Goal: Navigation & Orientation: Find specific page/section

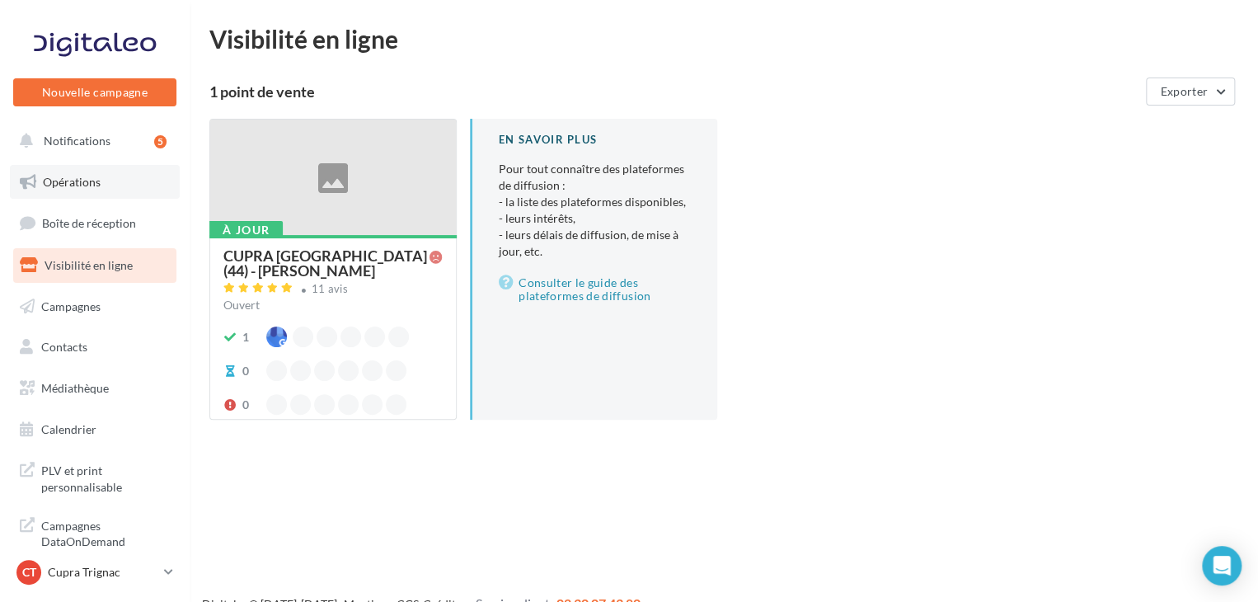
click at [118, 180] on link "Opérations" at bounding box center [95, 182] width 170 height 35
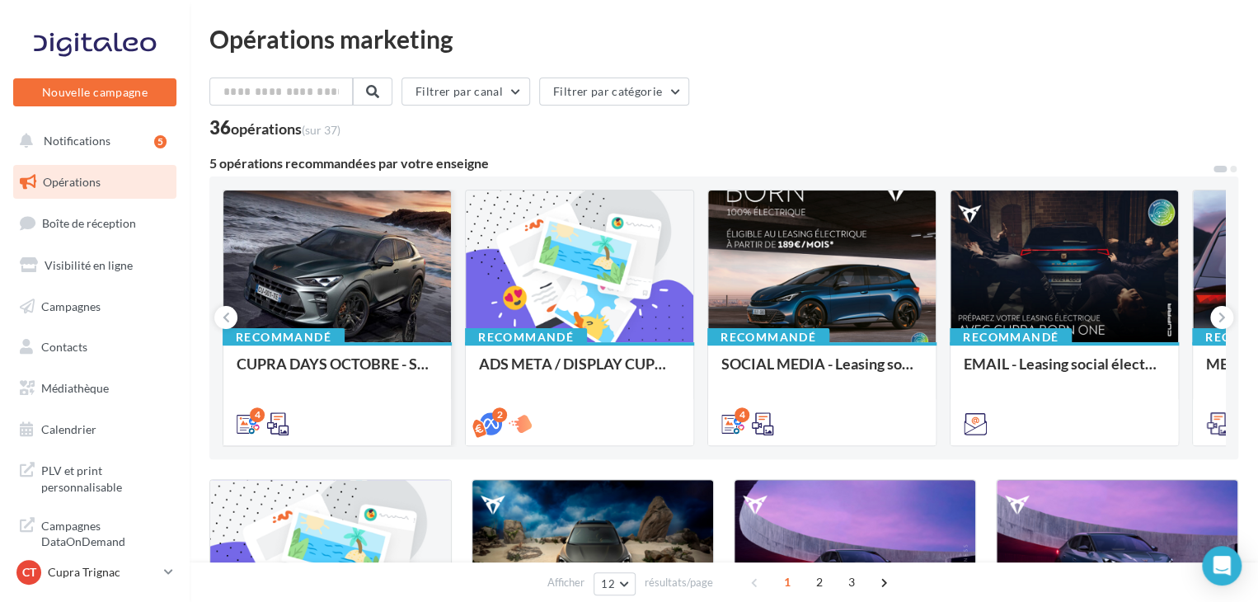
click at [336, 420] on div "4" at bounding box center [337, 422] width 201 height 20
click at [362, 368] on div "CUPRA DAYS OCTOBRE - SOME" at bounding box center [337, 371] width 201 height 33
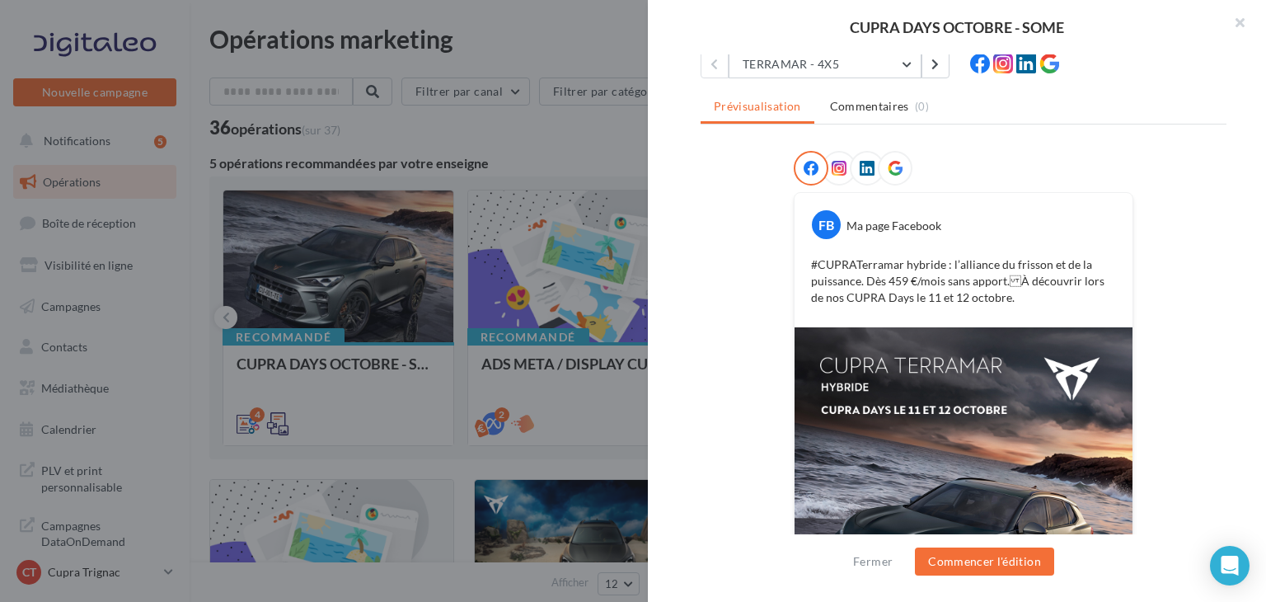
scroll to position [68, 0]
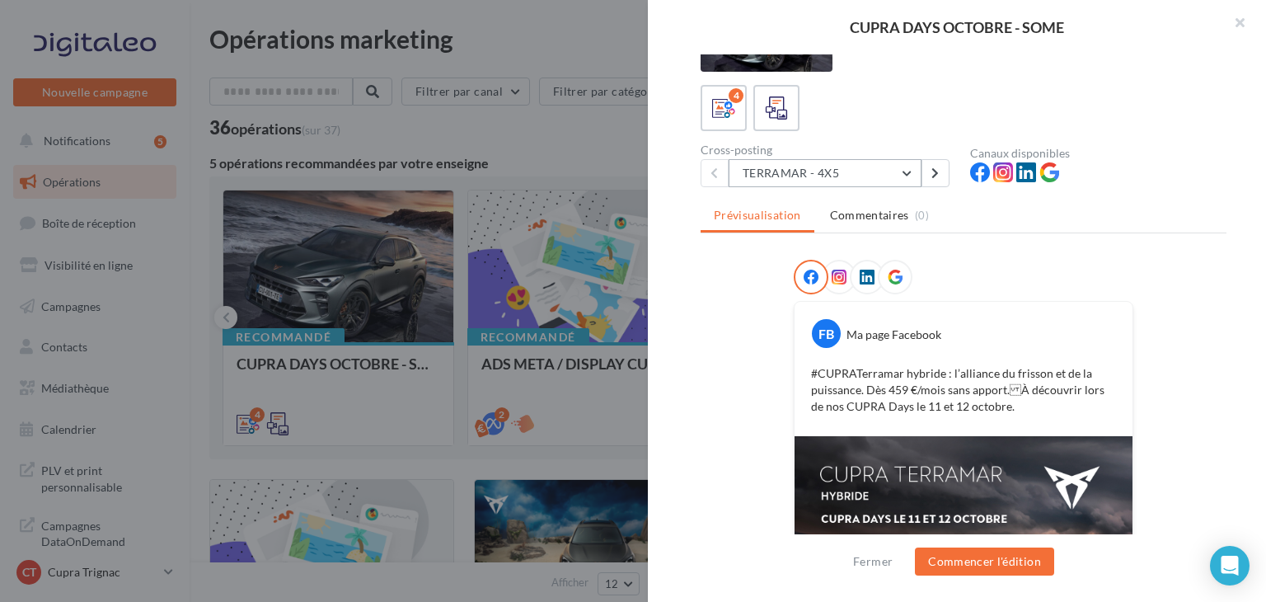
click at [798, 178] on button "TERRAMAR - 4X5" at bounding box center [825, 173] width 193 height 28
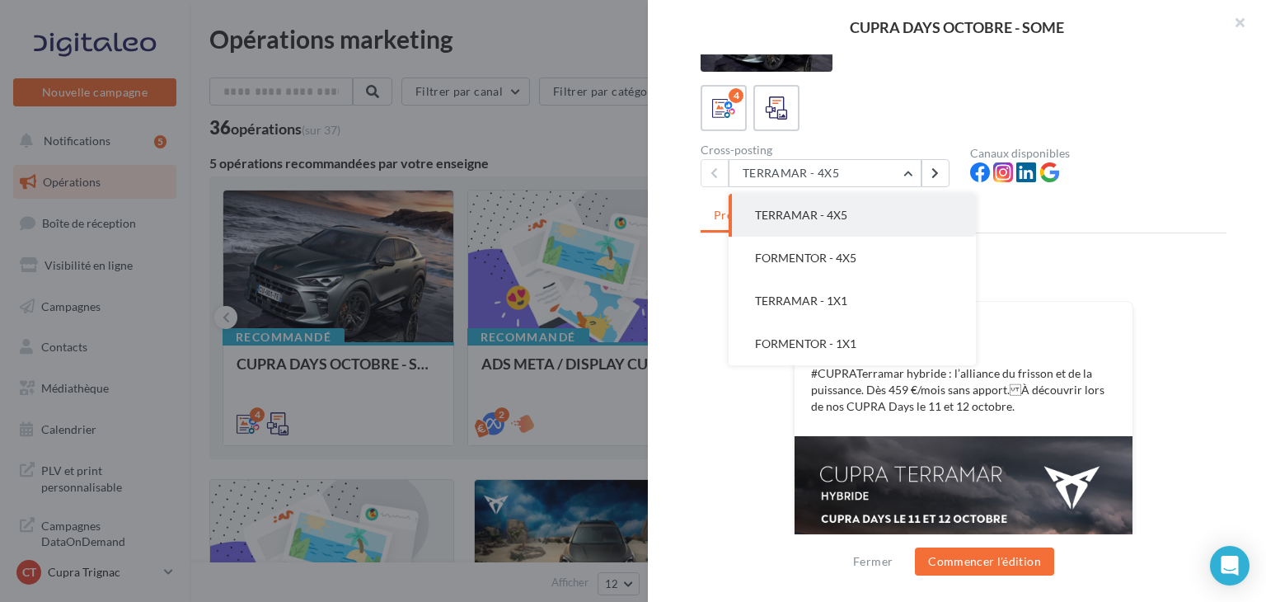
click at [796, 265] on button "FORMENTOR - 4X5" at bounding box center [852, 258] width 247 height 43
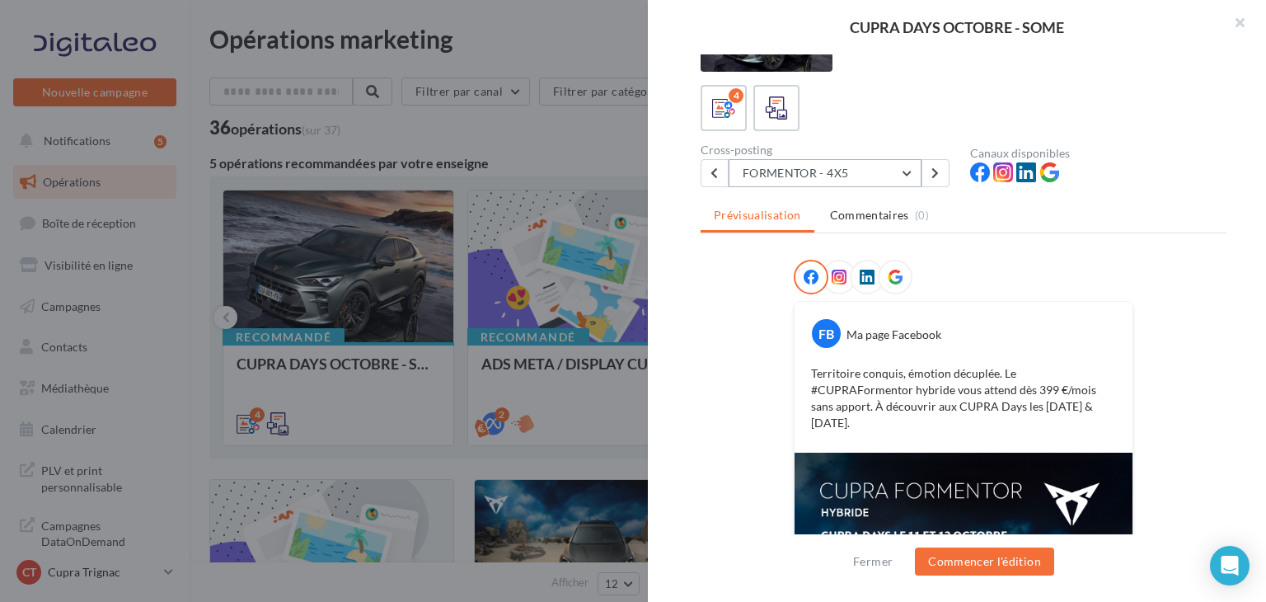
click at [865, 159] on button "FORMENTOR - 4X5" at bounding box center [825, 173] width 193 height 28
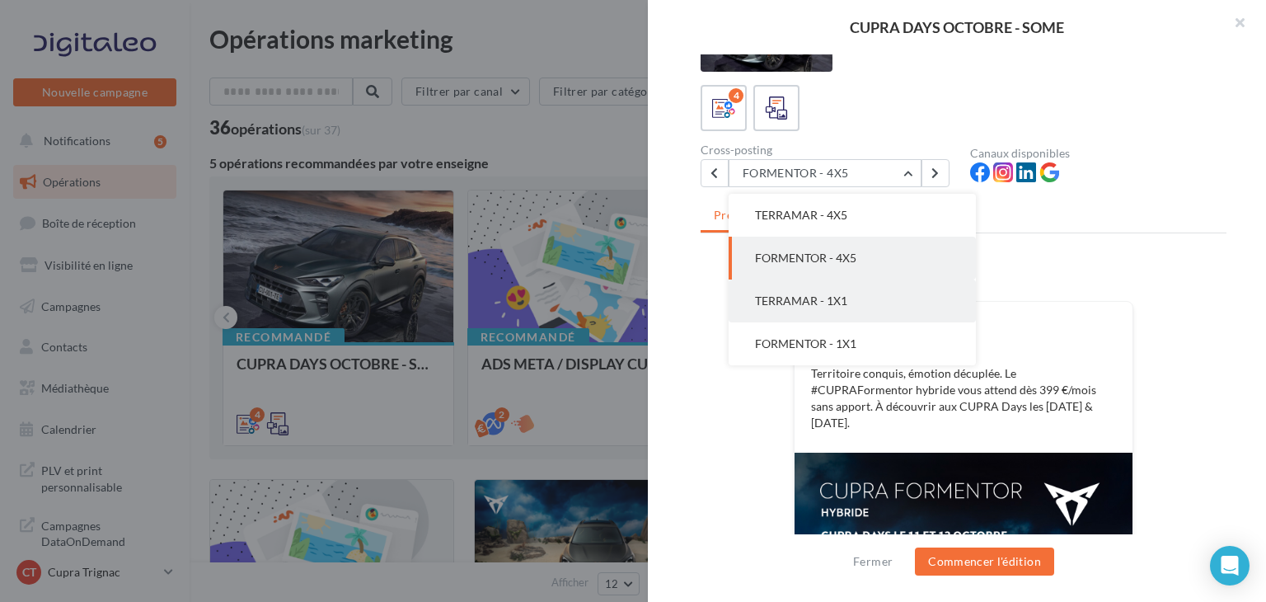
click at [809, 302] on span "TERRAMAR - 1X1" at bounding box center [801, 300] width 92 height 14
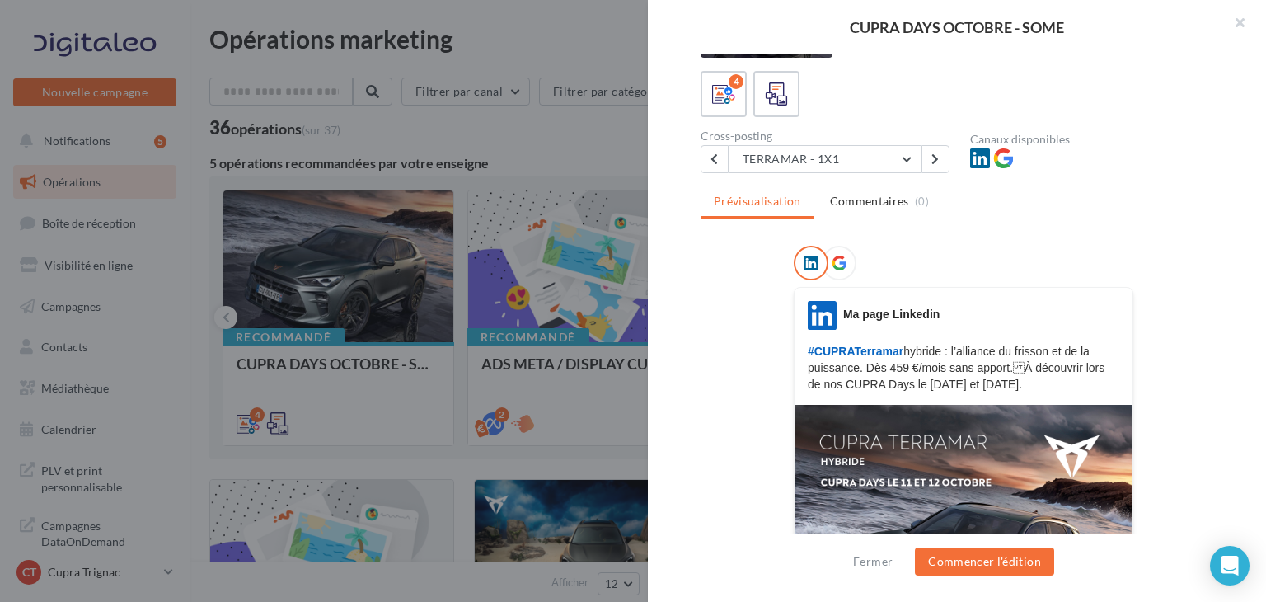
scroll to position [0, 0]
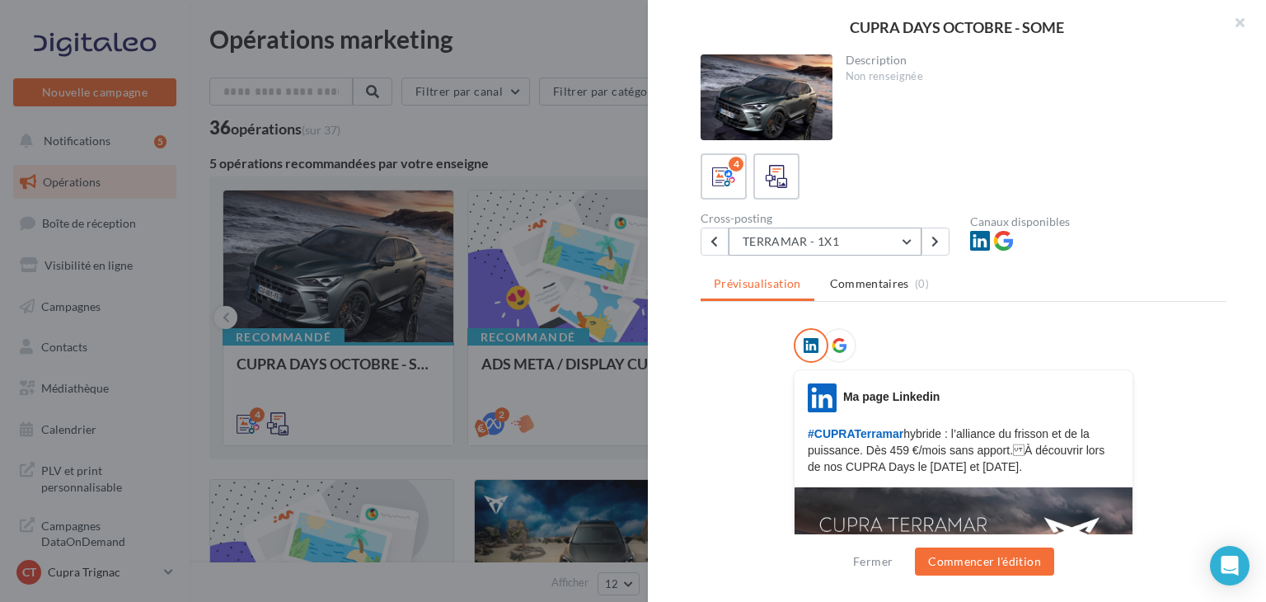
drag, startPoint x: 760, startPoint y: 238, endPoint x: 767, endPoint y: 246, distance: 9.9
click at [760, 238] on button "TERRAMAR - 1X1" at bounding box center [825, 242] width 193 height 28
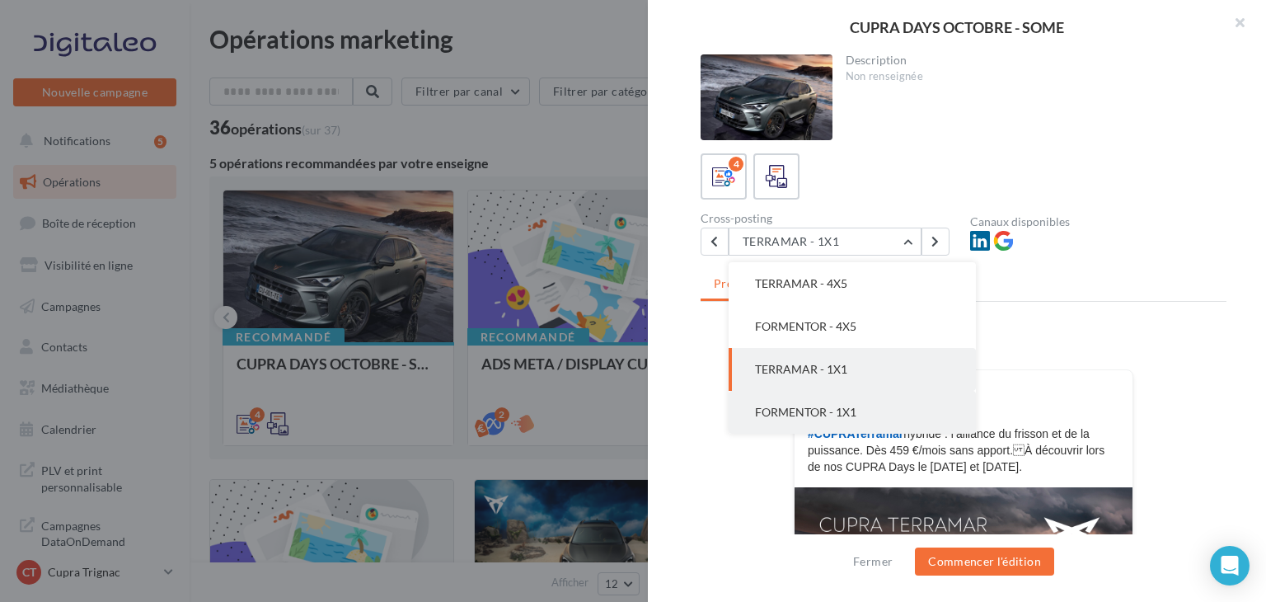
click at [815, 413] on span "FORMENTOR - 1X1" at bounding box center [805, 412] width 101 height 14
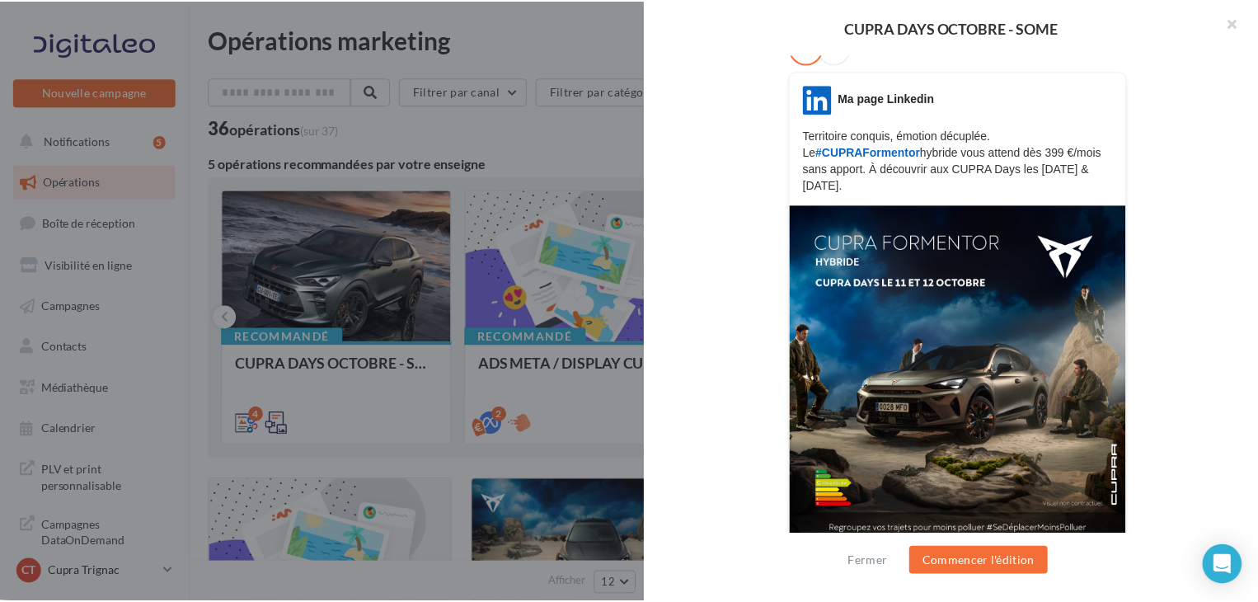
scroll to position [341, 0]
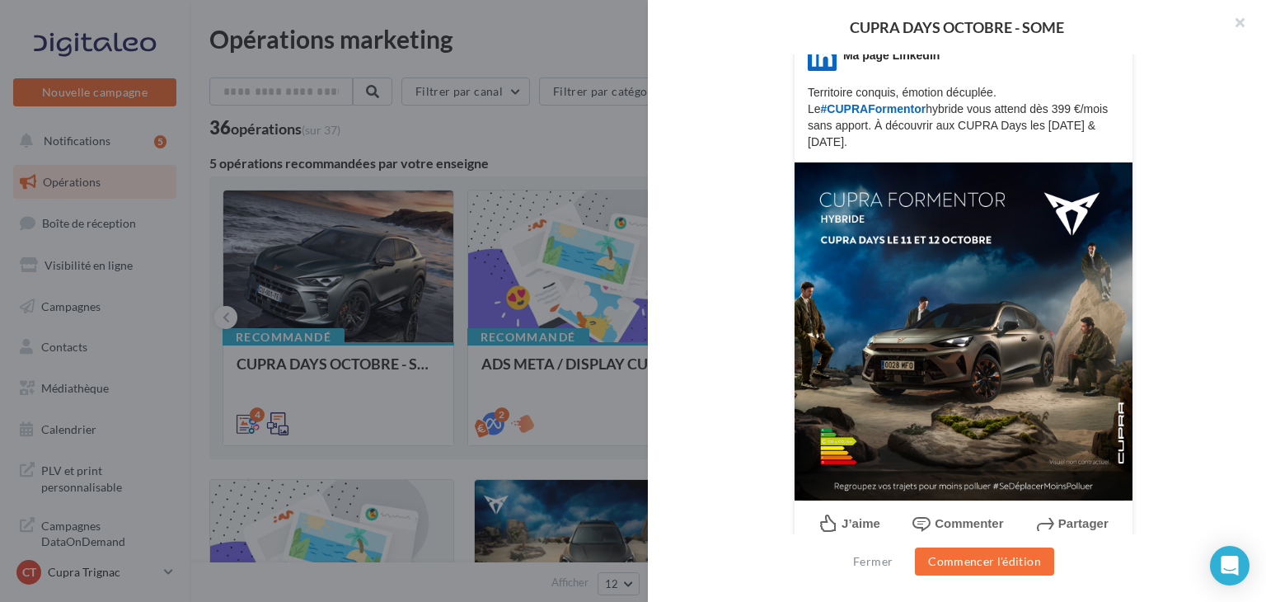
click at [481, 375] on div at bounding box center [633, 301] width 1266 height 602
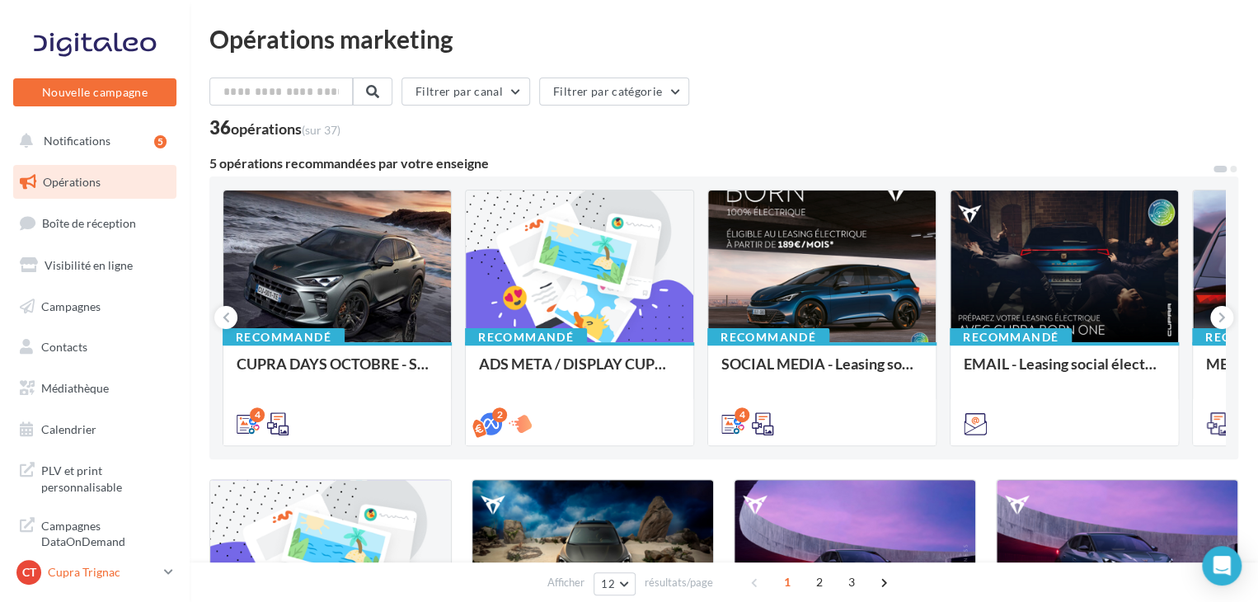
click at [113, 566] on p "Cupra Trignac" at bounding box center [103, 572] width 110 height 16
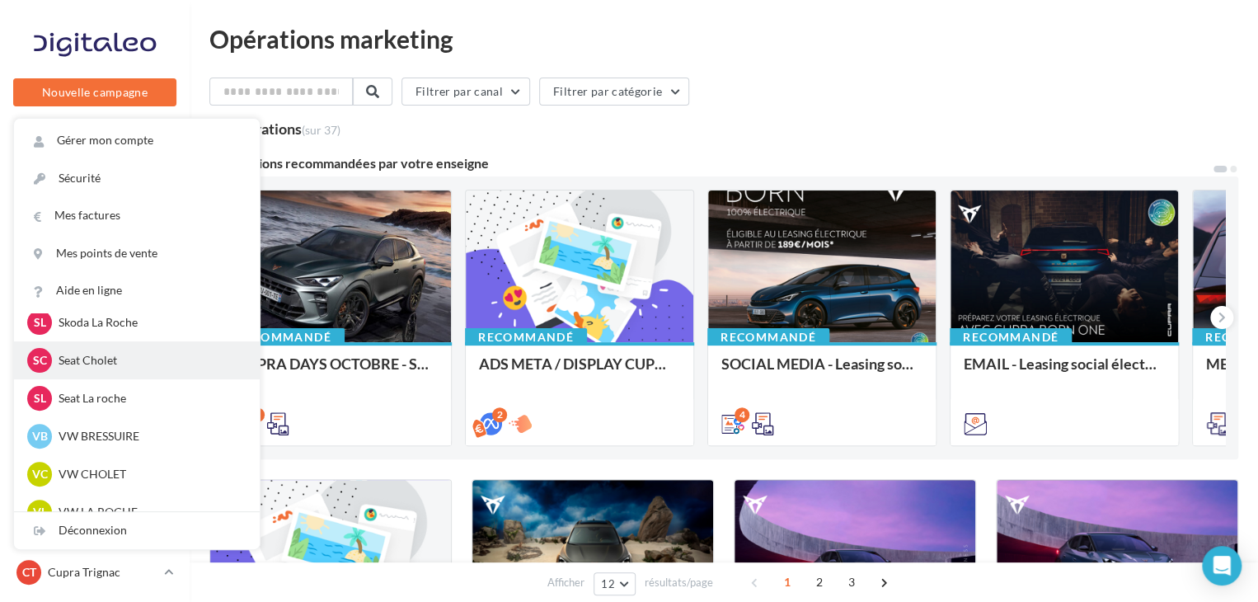
scroll to position [379, 0]
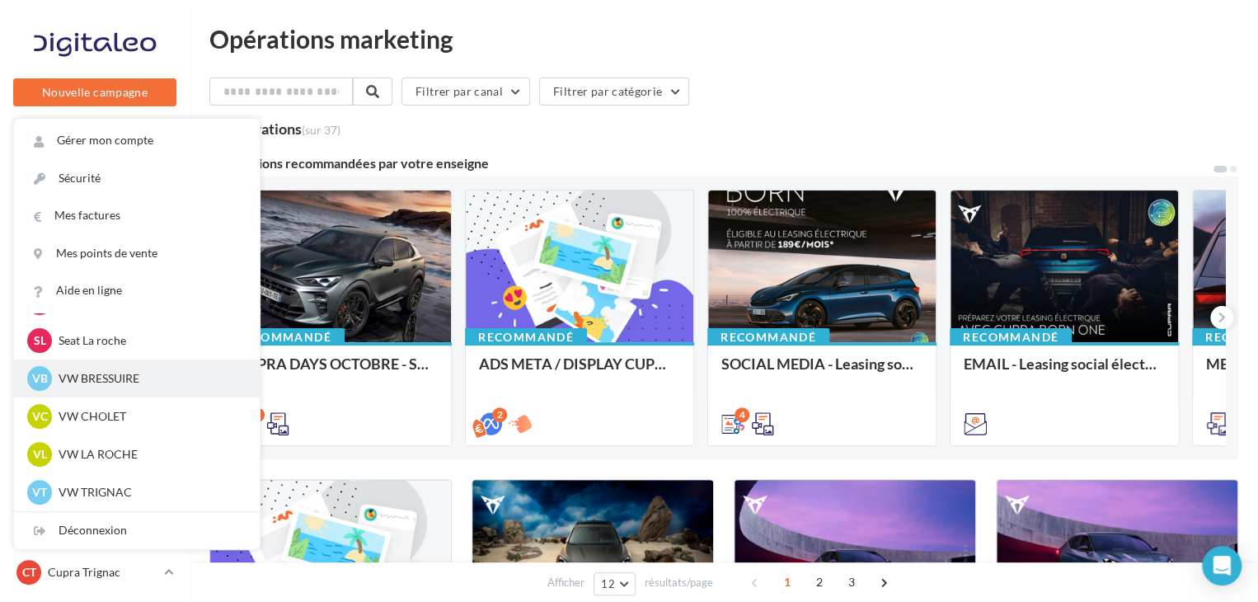
click at [102, 388] on div "VB VW BRESSUIRE vw-loco-79302" at bounding box center [136, 378] width 219 height 25
